Goal: Task Accomplishment & Management: Manage account settings

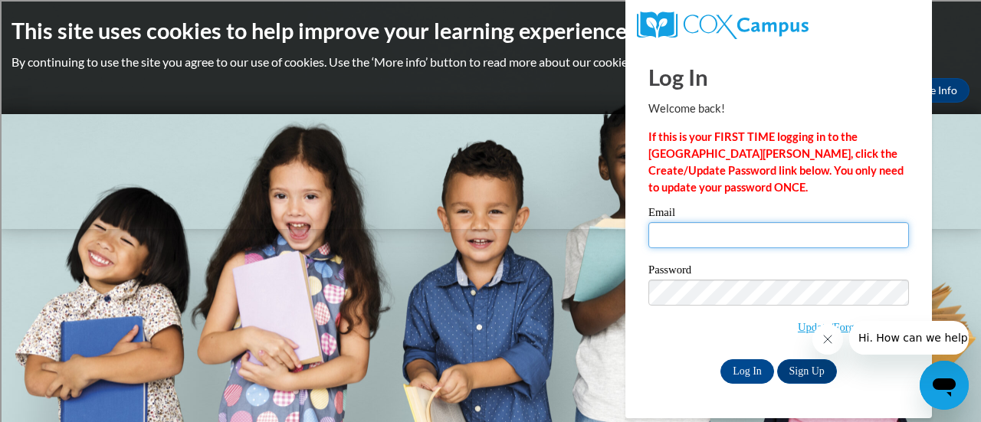
click at [701, 240] on input "Email" at bounding box center [778, 235] width 261 height 26
type input "[EMAIL_ADDRESS][DOMAIN_NAME]"
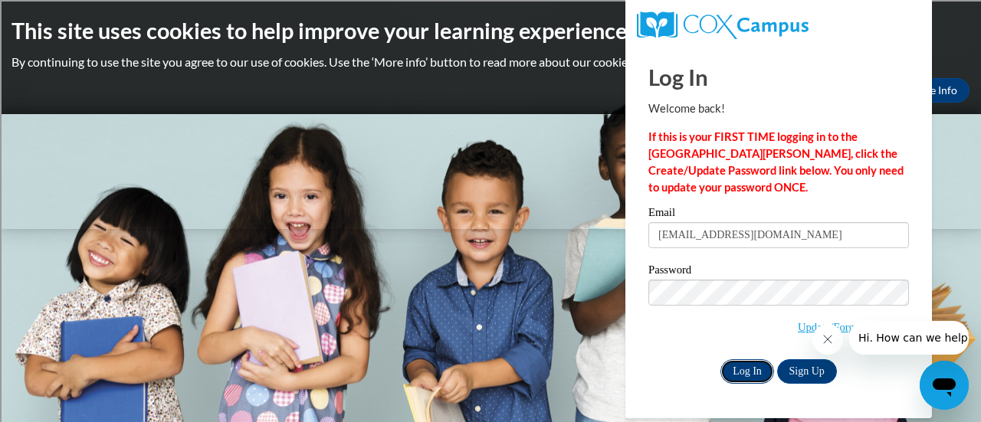
click at [725, 363] on input "Log In" at bounding box center [747, 371] width 54 height 25
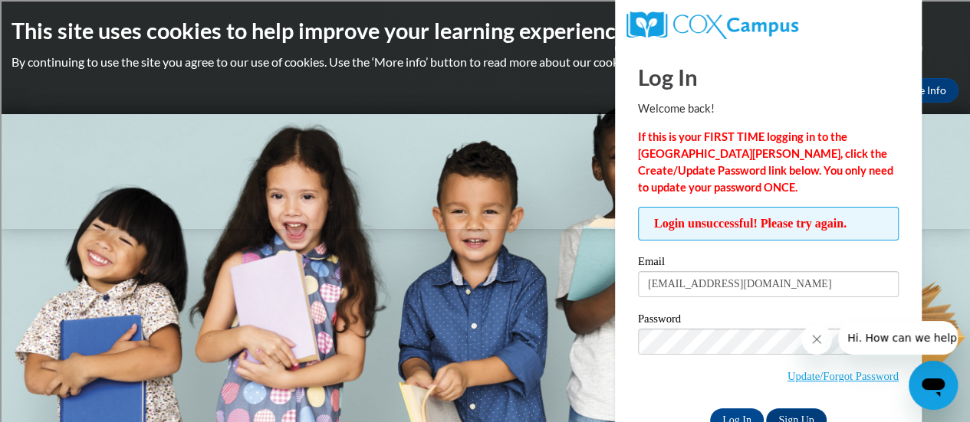
scroll to position [43, 0]
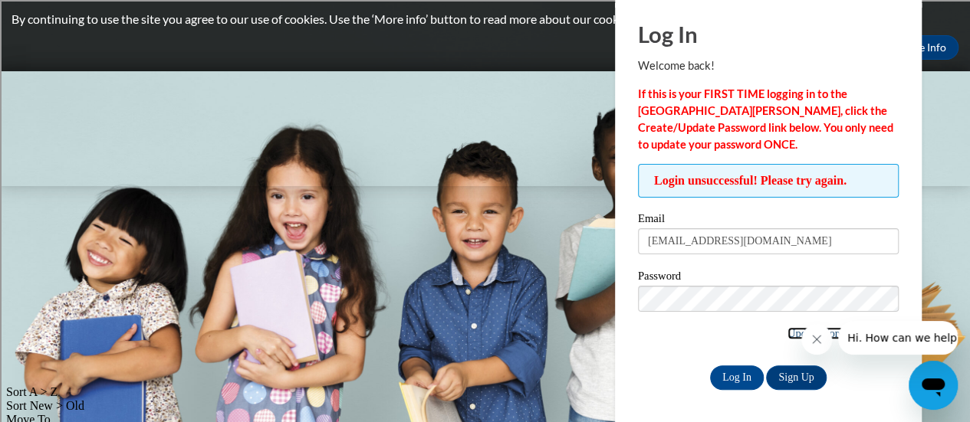
click at [787, 332] on link "Update/Forgot Password" at bounding box center [842, 333] width 111 height 12
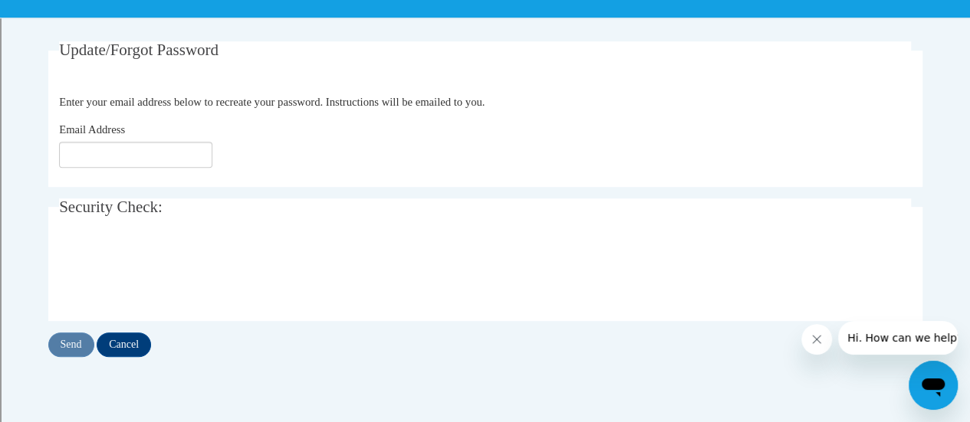
scroll to position [274, 0]
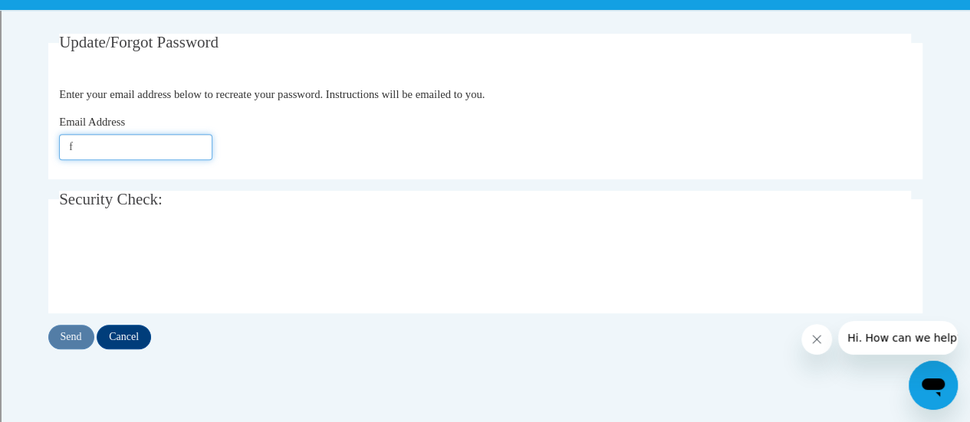
click at [114, 149] on input "f" at bounding box center [135, 147] width 153 height 26
type input "[EMAIL_ADDRESS][DOMAIN_NAME]"
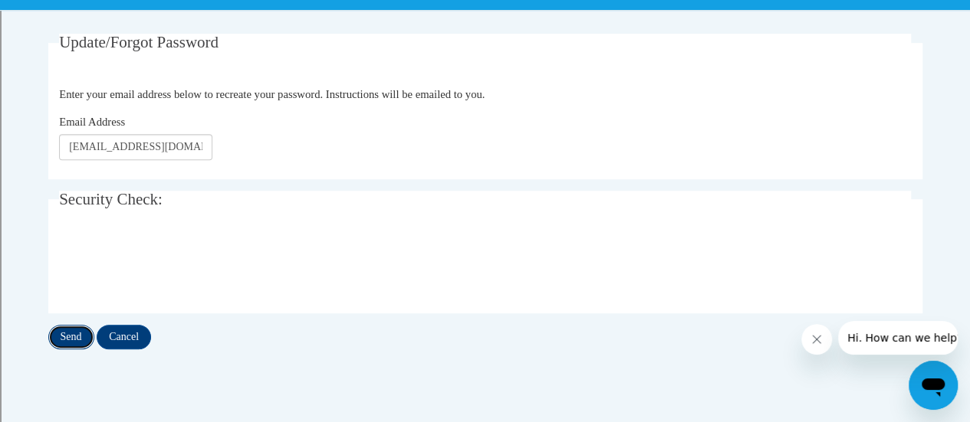
click at [60, 335] on input "Send" at bounding box center [71, 337] width 46 height 25
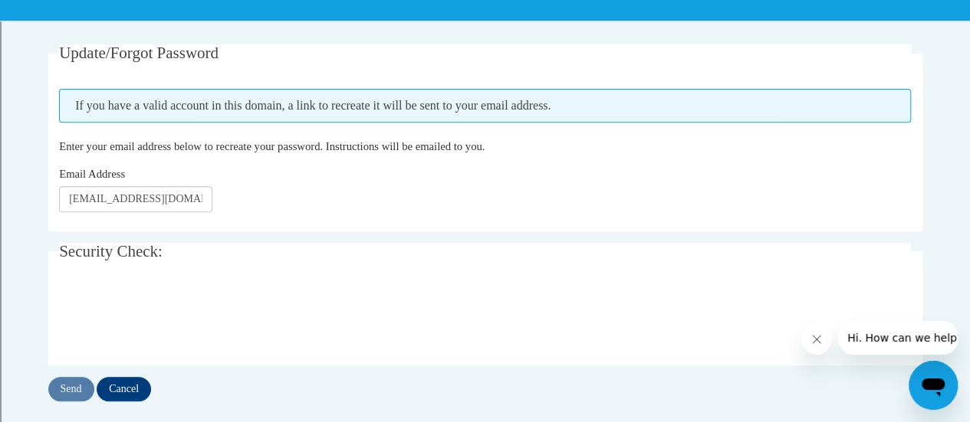
scroll to position [266, 0]
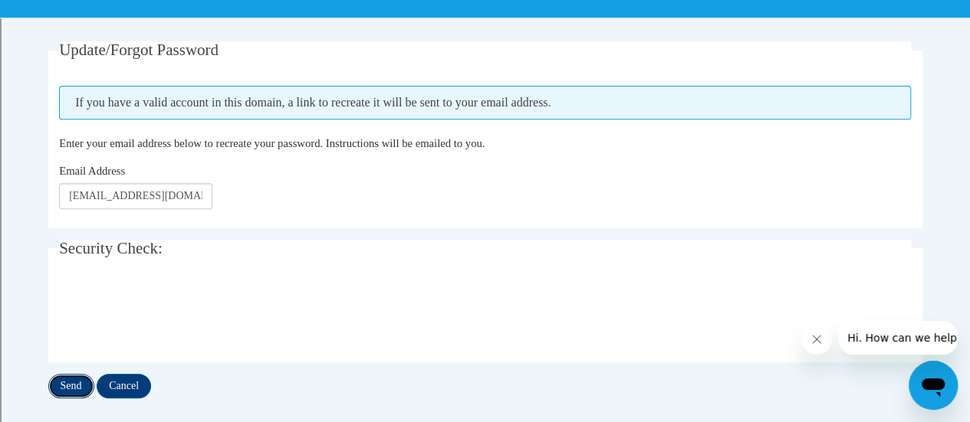
click at [72, 384] on input "Send" at bounding box center [71, 386] width 46 height 25
